Goal: Task Accomplishment & Management: Manage account settings

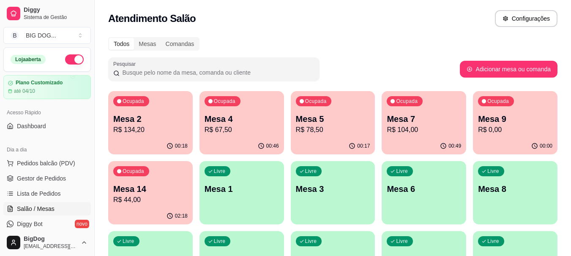
click at [244, 104] on div "Ocupada Mesa 4 R$ 67,50" at bounding box center [241, 114] width 84 height 47
click at [155, 119] on p "Mesa 2" at bounding box center [150, 119] width 72 height 11
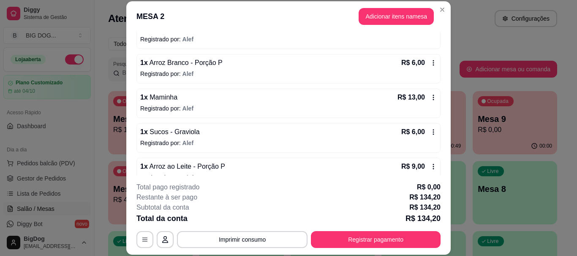
scroll to position [252, 0]
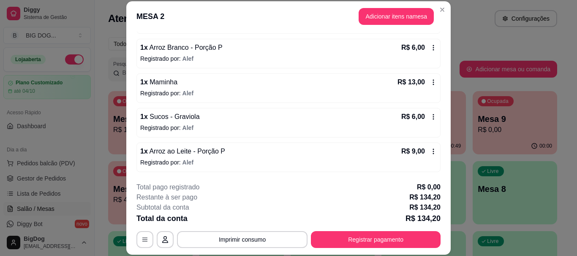
click at [430, 48] on icon at bounding box center [433, 47] width 7 height 7
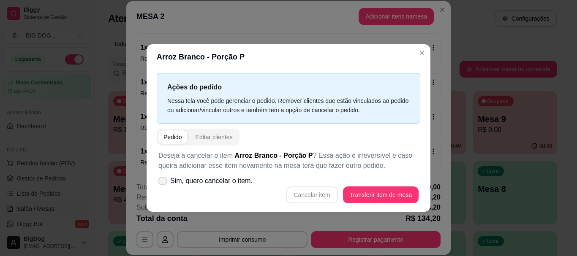
click at [173, 182] on span "Sim, quero cancelar o item." at bounding box center [211, 181] width 82 height 10
click at [163, 182] on input "Sim, quero cancelar o item." at bounding box center [160, 184] width 5 height 5
checkbox input "true"
click at [334, 192] on button "Cancelar item" at bounding box center [312, 195] width 50 height 16
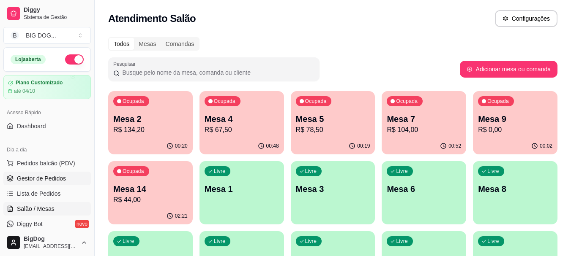
click at [58, 174] on span "Gestor de Pedidos" at bounding box center [41, 178] width 49 height 8
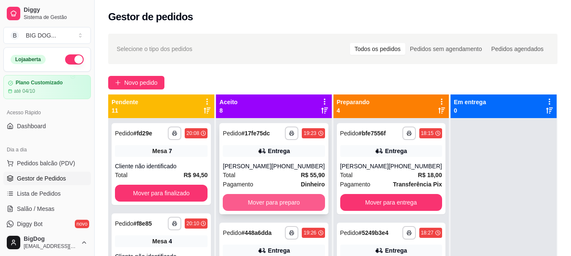
click at [291, 202] on button "Mover para preparo" at bounding box center [274, 202] width 102 height 17
click at [291, 202] on button "Mover para preparo" at bounding box center [273, 203] width 99 height 16
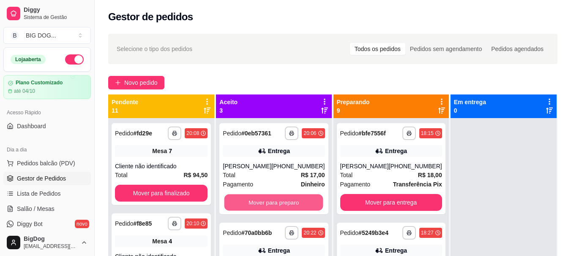
click at [291, 202] on button "Mover para preparo" at bounding box center [273, 203] width 99 height 16
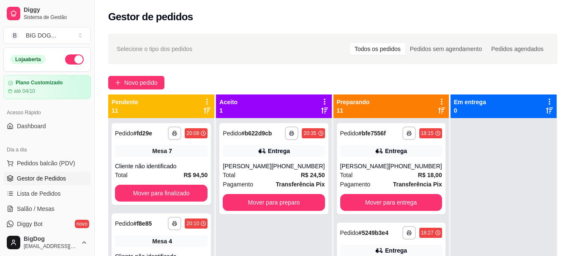
click at [291, 202] on div "**********" at bounding box center [273, 168] width 109 height 91
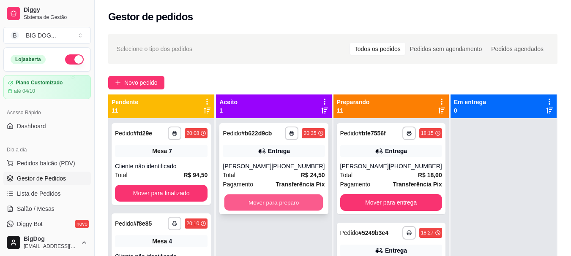
click at [266, 211] on button "Mover para preparo" at bounding box center [273, 203] width 99 height 16
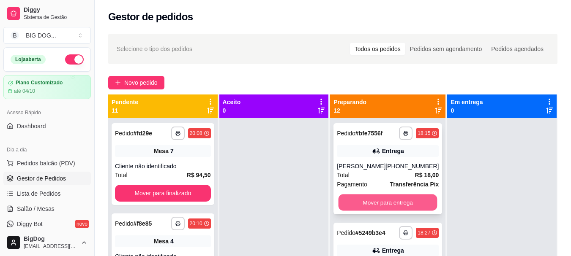
click at [363, 200] on button "Mover para entrega" at bounding box center [387, 203] width 99 height 16
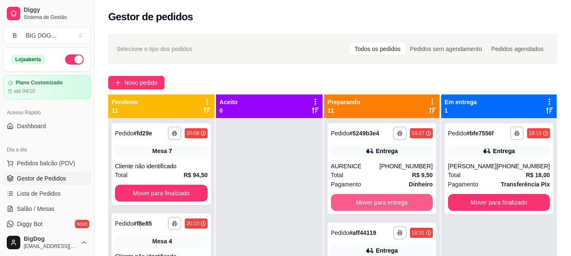
click at [363, 200] on button "Mover para entrega" at bounding box center [382, 202] width 102 height 17
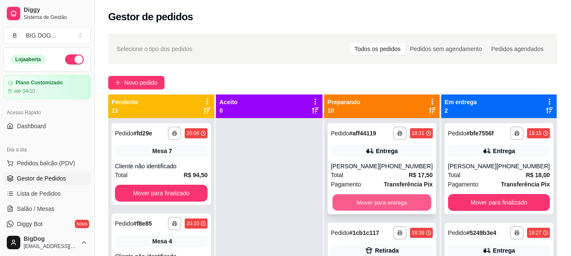
click at [363, 200] on button "Mover para entrega" at bounding box center [381, 203] width 99 height 16
click at [363, 200] on button "Mover para retirada disponível" at bounding box center [382, 202] width 102 height 17
click at [363, 200] on button "Mover para entrega" at bounding box center [382, 202] width 102 height 17
click at [363, 200] on button "Mover para entrega" at bounding box center [381, 203] width 99 height 16
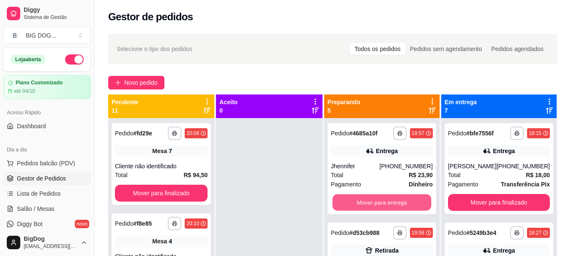
click at [363, 200] on button "Mover para entrega" at bounding box center [381, 203] width 99 height 16
click at [363, 200] on button "Mover para retirada disponível" at bounding box center [381, 203] width 99 height 16
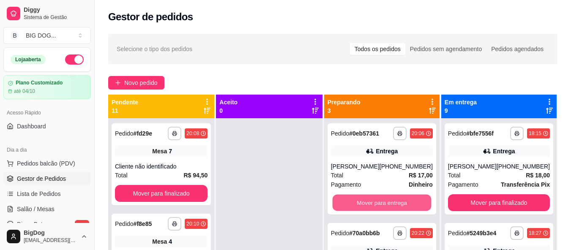
click at [363, 200] on button "Mover para entrega" at bounding box center [381, 203] width 99 height 16
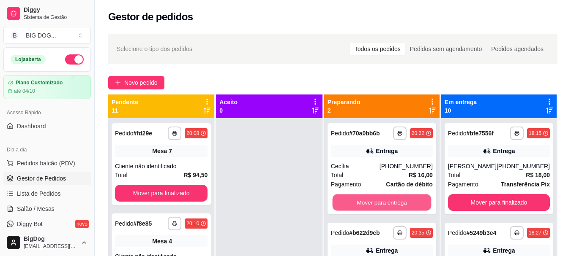
click at [363, 200] on button "Mover para entrega" at bounding box center [381, 203] width 99 height 16
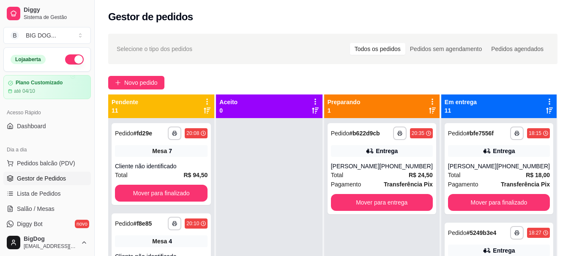
click at [363, 200] on div "**********" at bounding box center [381, 168] width 109 height 91
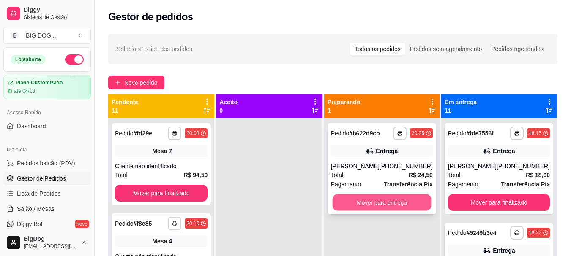
click at [354, 210] on button "Mover para entrega" at bounding box center [381, 203] width 99 height 16
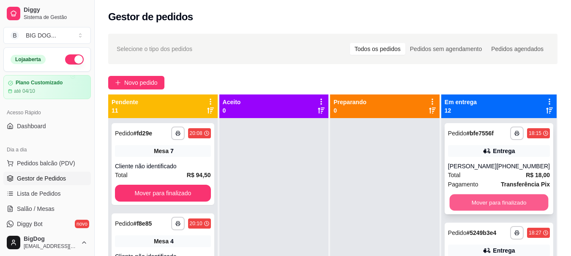
click at [487, 204] on button "Mover para finalizado" at bounding box center [498, 203] width 99 height 16
click at [487, 204] on button "Mover para finalizado" at bounding box center [499, 202] width 102 height 17
click at [487, 204] on button "Mover para finalizado" at bounding box center [498, 203] width 99 height 16
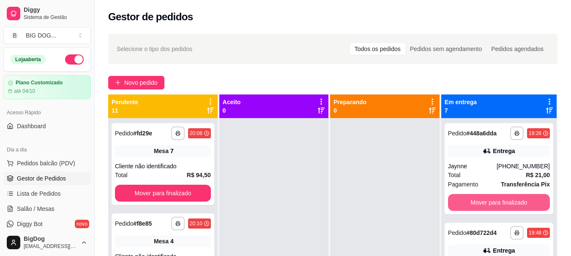
click at [487, 204] on button "Mover para finalizado" at bounding box center [499, 202] width 102 height 17
click at [487, 204] on button "Mover para finalizado" at bounding box center [498, 203] width 99 height 16
click at [487, 204] on button "Mover para finalizado" at bounding box center [499, 202] width 102 height 17
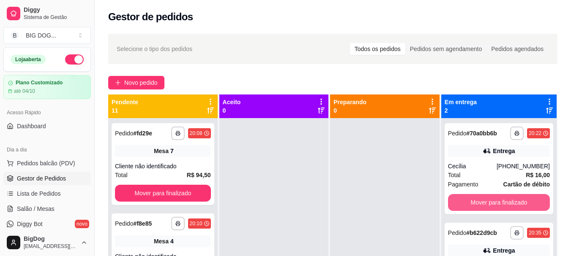
click at [487, 204] on button "Mover para finalizado" at bounding box center [499, 202] width 102 height 17
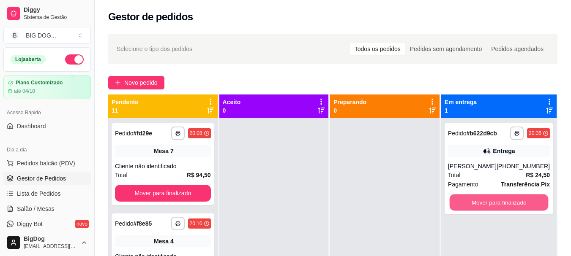
click at [487, 204] on button "Mover para finalizado" at bounding box center [498, 203] width 99 height 16
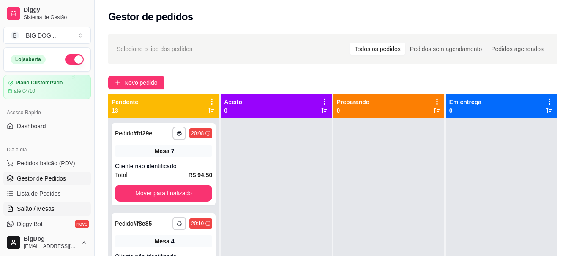
click at [46, 206] on span "Salão / Mesas" at bounding box center [36, 209] width 38 height 8
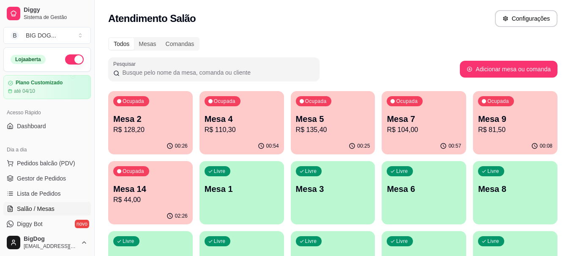
click at [341, 122] on p "Mesa 5" at bounding box center [333, 119] width 74 height 12
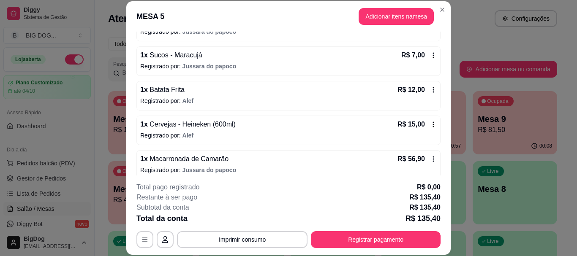
scroll to position [177, 0]
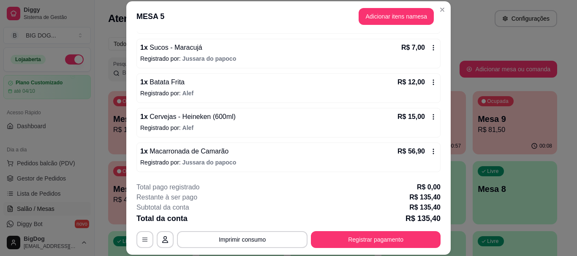
click at [430, 149] on icon at bounding box center [433, 151] width 7 height 7
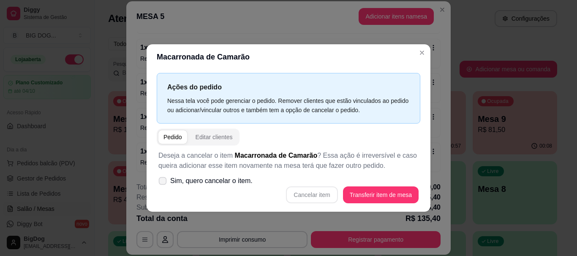
click at [171, 180] on span "Sim, quero cancelar o item." at bounding box center [211, 181] width 82 height 10
click at [163, 182] on input "Sim, quero cancelar o item." at bounding box center [160, 184] width 5 height 5
checkbox input "true"
click at [328, 196] on button "Cancelar item" at bounding box center [312, 195] width 50 height 16
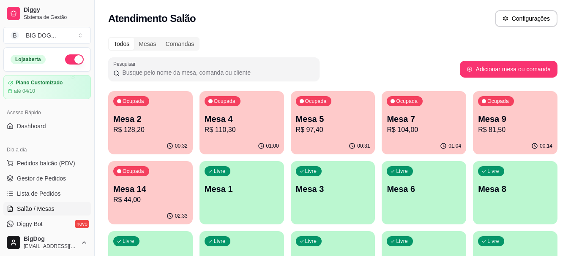
click at [422, 122] on p "Mesa 7" at bounding box center [423, 119] width 74 height 12
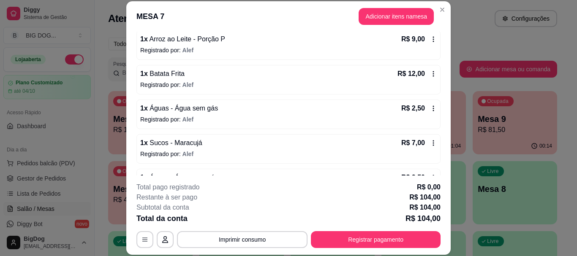
scroll to position [246, 0]
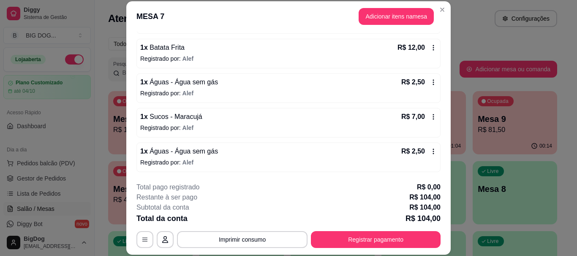
click at [425, 111] on div "1 x Sucos - Maracujá R$ 7,00 Registrado por: Alef" at bounding box center [288, 123] width 304 height 30
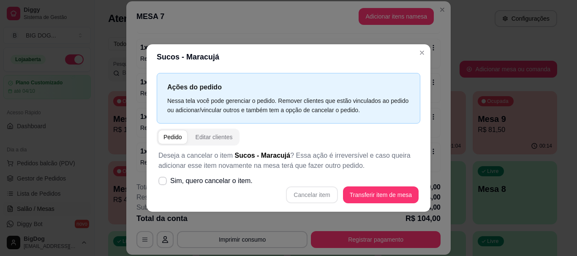
click at [306, 193] on div "Cancelar item Transferir item de mesa" at bounding box center [288, 195] width 260 height 17
click at [160, 179] on icon at bounding box center [162, 181] width 7 height 5
click at [160, 182] on input "Sim, quero cancelar o item." at bounding box center [160, 184] width 5 height 5
checkbox input "true"
click at [297, 194] on button "Cancelar item" at bounding box center [312, 195] width 52 height 17
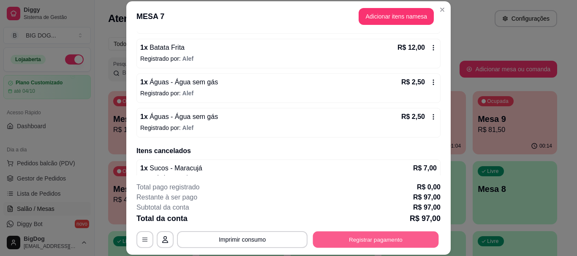
click at [351, 237] on button "Registrar pagamento" at bounding box center [376, 240] width 126 height 16
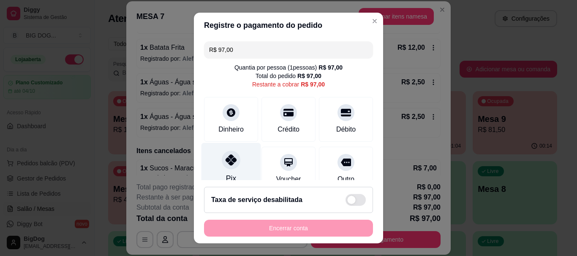
click at [226, 161] on icon at bounding box center [231, 160] width 11 height 11
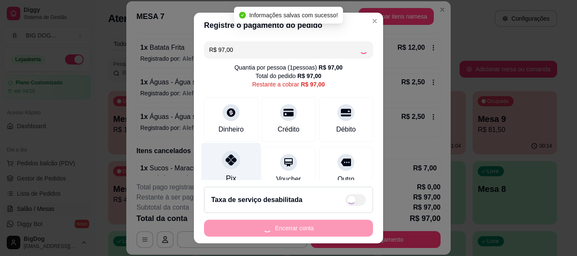
type input "R$ 0,00"
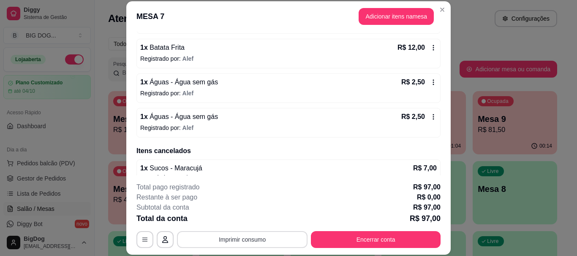
click at [275, 234] on button "Imprimir consumo" at bounding box center [242, 239] width 131 height 17
click at [253, 220] on button "IMPRESSORA" at bounding box center [241, 220] width 59 height 13
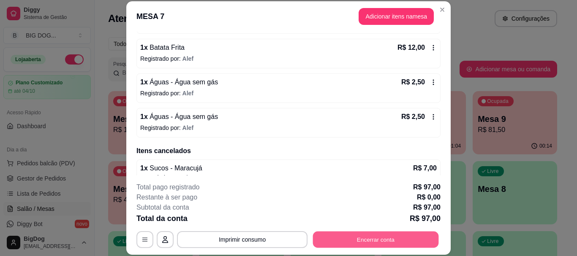
click at [332, 240] on button "Encerrar conta" at bounding box center [376, 240] width 126 height 16
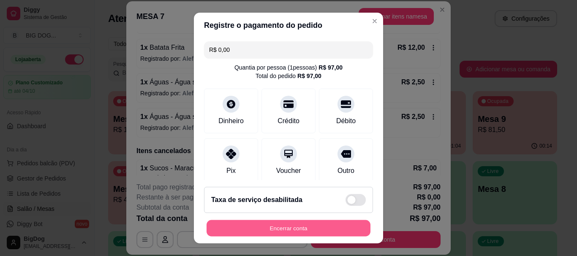
click at [307, 226] on button "Encerrar conta" at bounding box center [289, 228] width 164 height 16
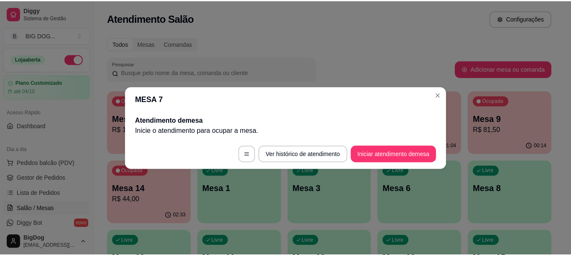
scroll to position [0, 0]
